Goal: Information Seeking & Learning: Understand process/instructions

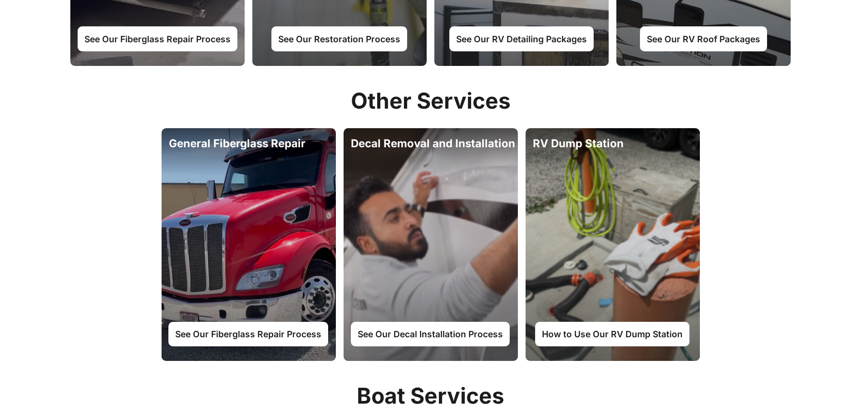
scroll to position [681, 0]
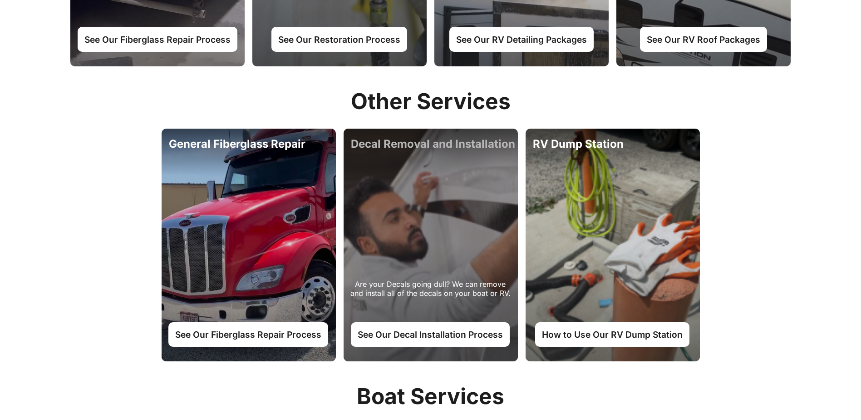
click at [411, 280] on div "Are your Decals going dull? We can remove and install all of the decals on your…" at bounding box center [431, 295] width 166 height 32
click at [428, 333] on link "See Our Decal Installation Process" at bounding box center [430, 334] width 159 height 25
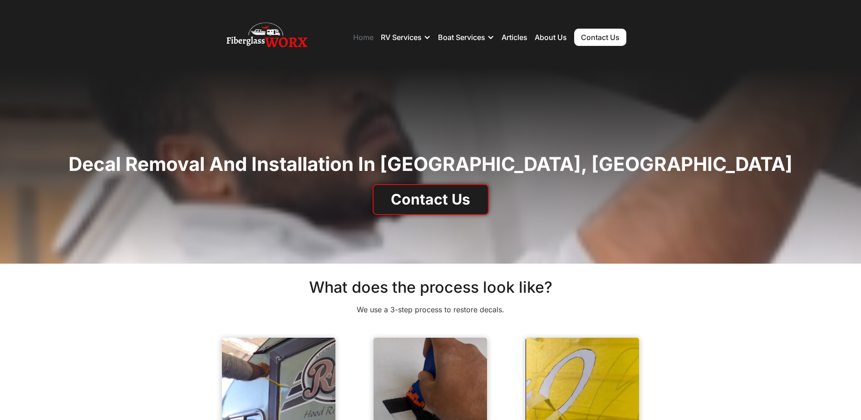
click at [359, 35] on link "Home" at bounding box center [363, 37] width 20 height 9
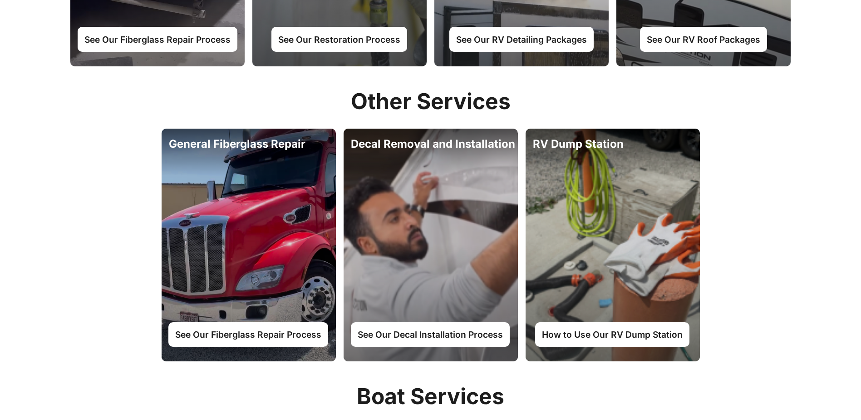
scroll to position [363, 0]
